Goal: Task Accomplishment & Management: Manage account settings

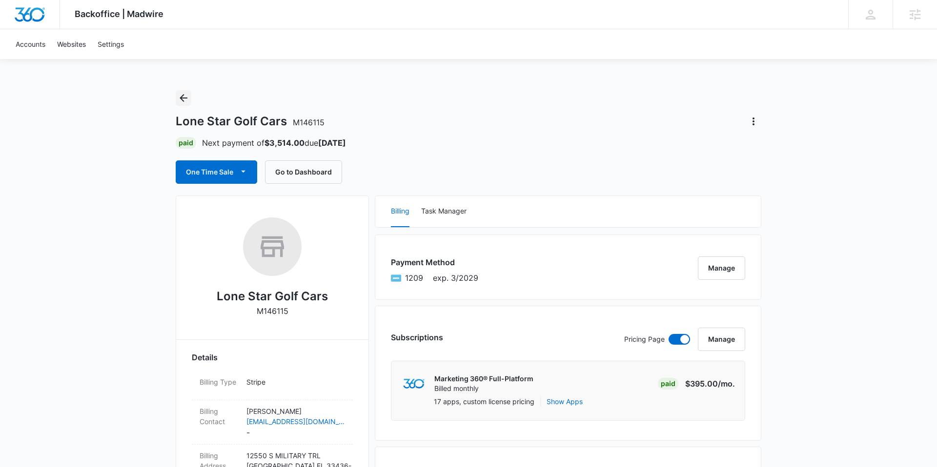
click at [181, 99] on icon "Back" at bounding box center [184, 98] width 8 height 8
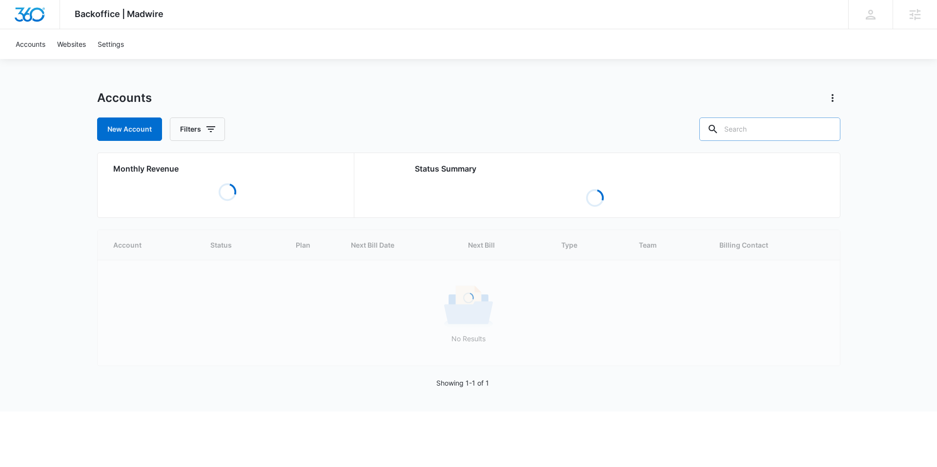
click at [773, 127] on input "text" at bounding box center [769, 129] width 141 height 23
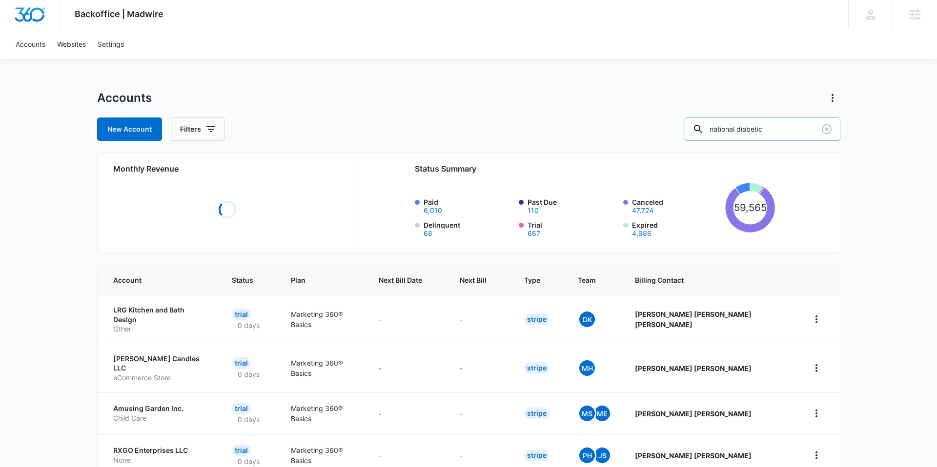
type input "national diabetic"
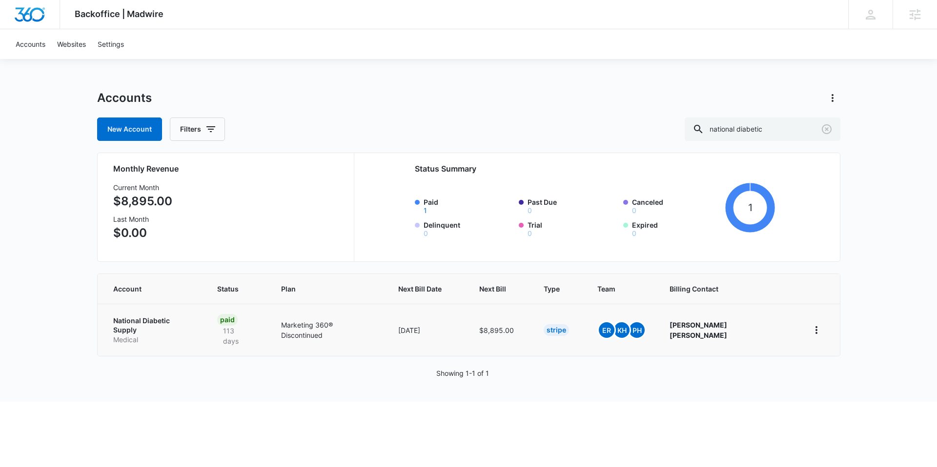
click at [183, 319] on p "National Diabetic Supply" at bounding box center [153, 325] width 80 height 19
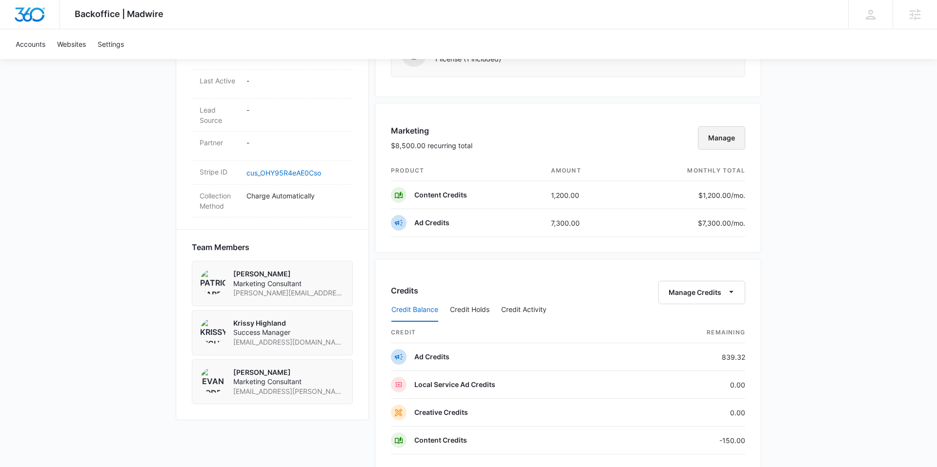
scroll to position [527, 0]
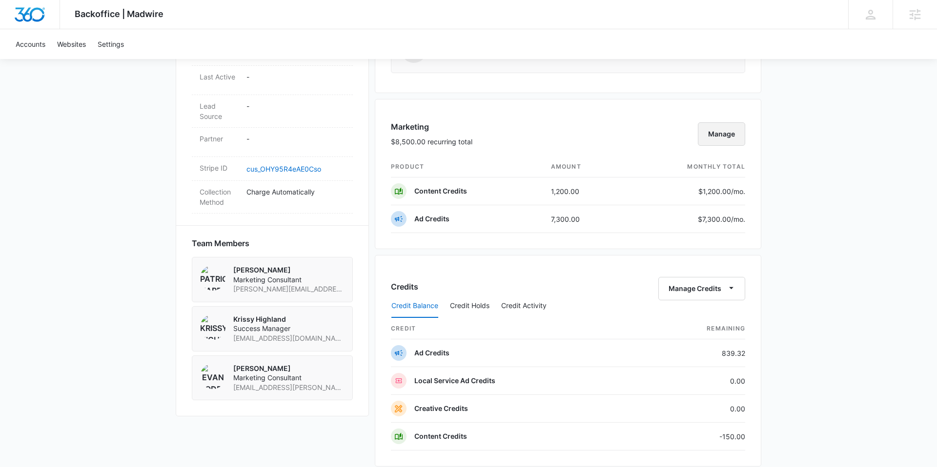
click at [715, 142] on button "Manage" at bounding box center [721, 133] width 47 height 23
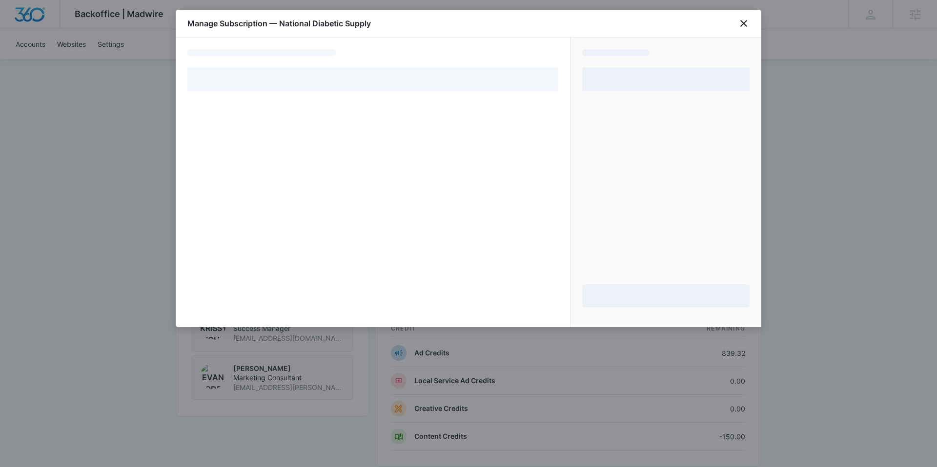
select select "pm_1Nk8xnA4n8RTgNjUWnQIE89j"
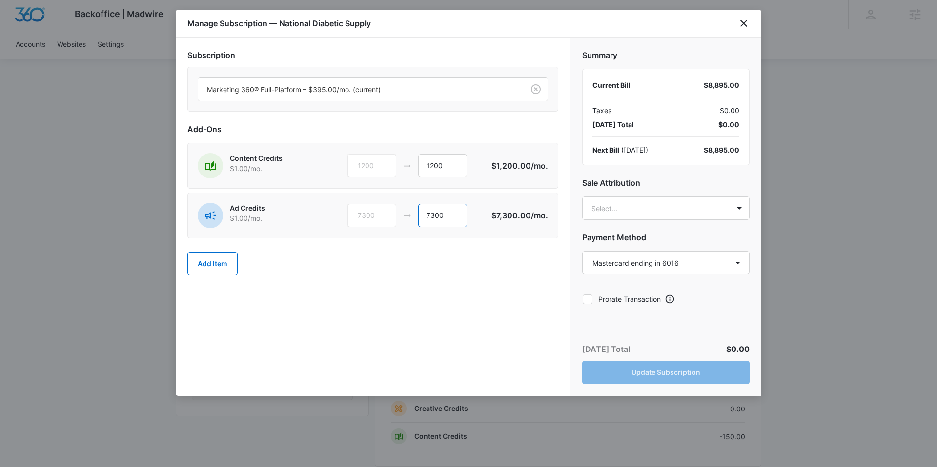
drag, startPoint x: 435, startPoint y: 215, endPoint x: 422, endPoint y: 215, distance: 12.2
click at [422, 215] on input "7300" at bounding box center [442, 215] width 49 height 23
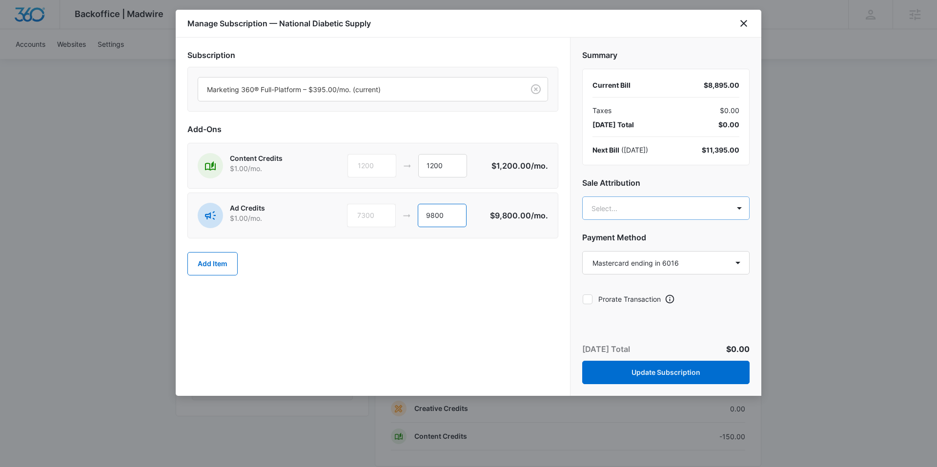
type input "9800"
click at [669, 215] on body "Backoffice | Madwire Apps Settings KH Krissy Highland [EMAIL_ADDRESS][DOMAIN_NA…" at bounding box center [468, 204] width 937 height 1463
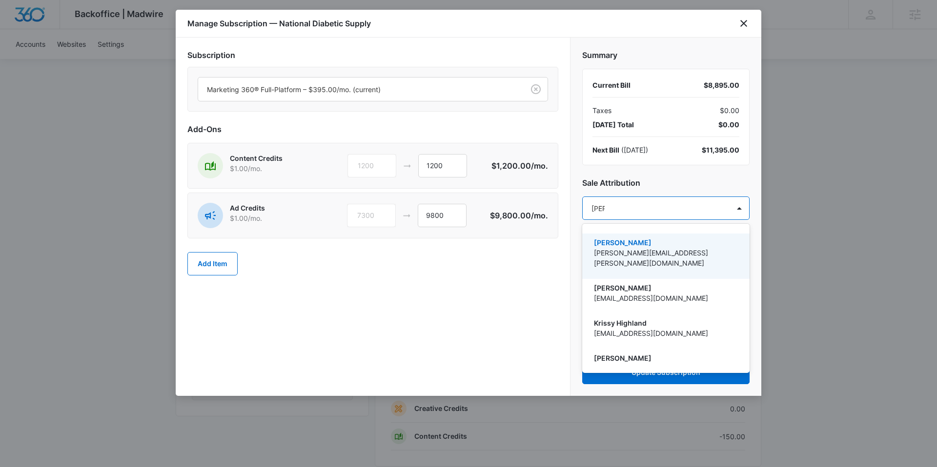
type input "kriss"
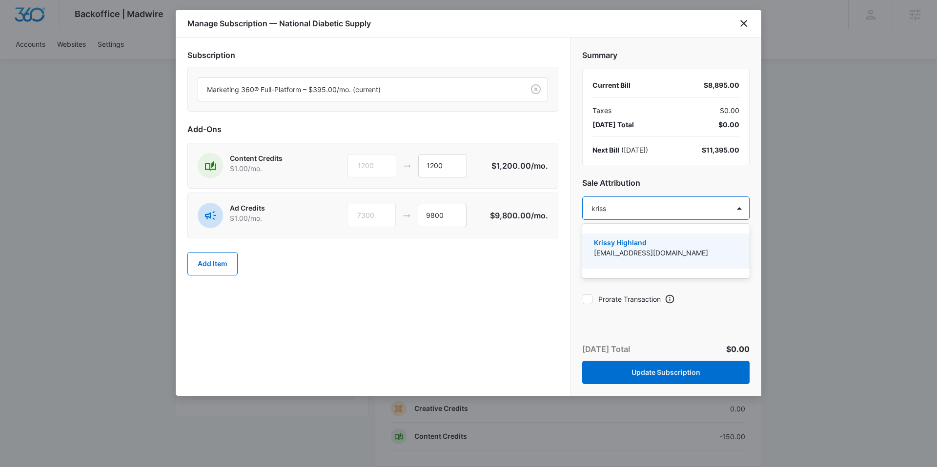
click at [675, 240] on p "Krissy Highland" at bounding box center [665, 243] width 142 height 10
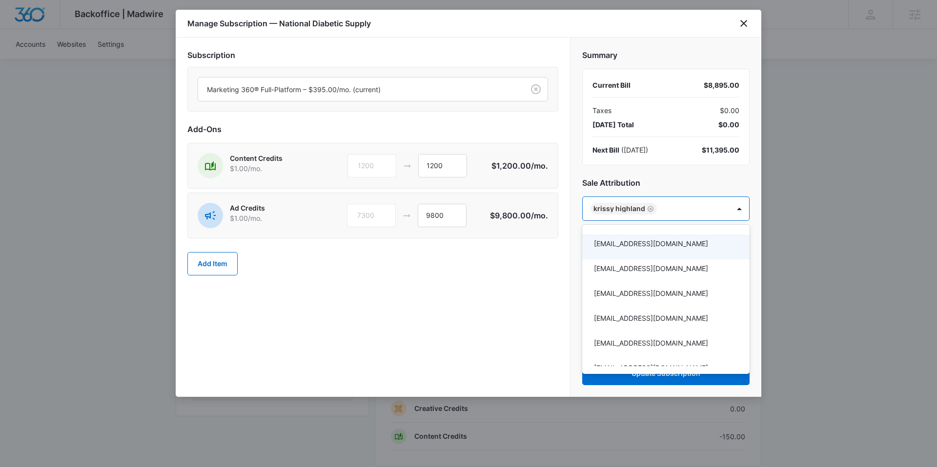
click at [579, 168] on div at bounding box center [468, 233] width 937 height 467
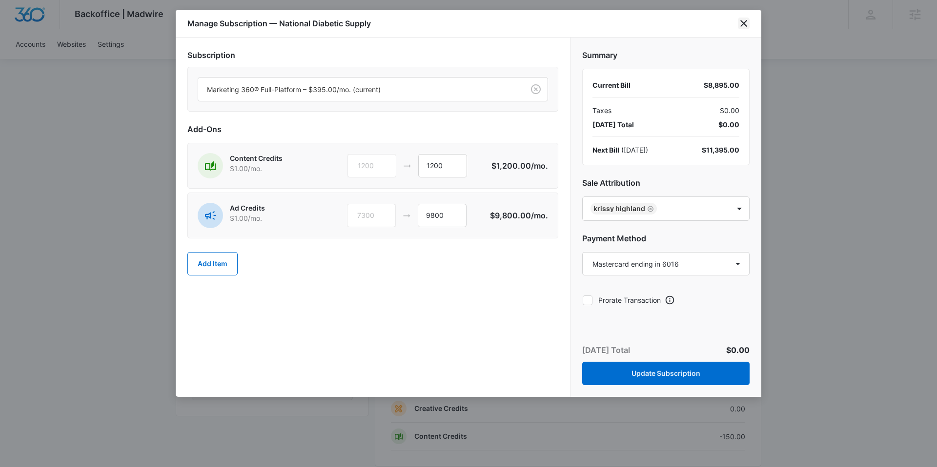
click at [741, 19] on icon "close" at bounding box center [744, 24] width 12 height 12
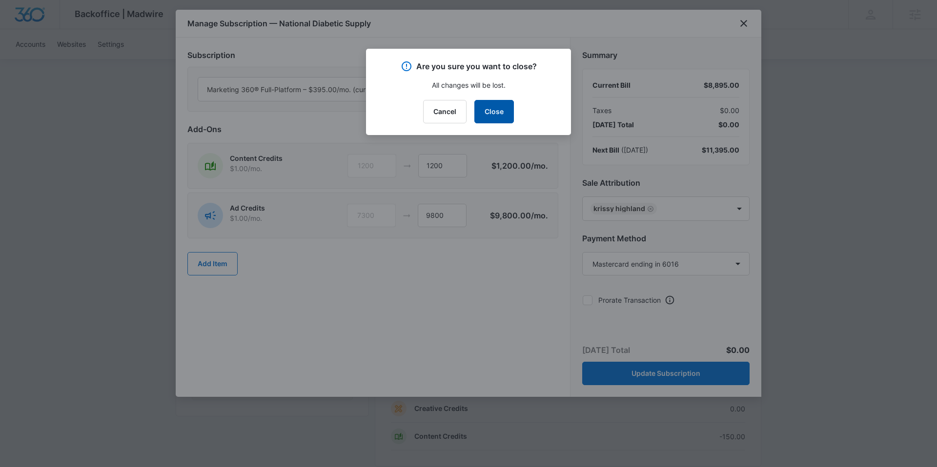
click at [483, 111] on button "Close" at bounding box center [494, 111] width 40 height 23
